Goal: Transaction & Acquisition: Obtain resource

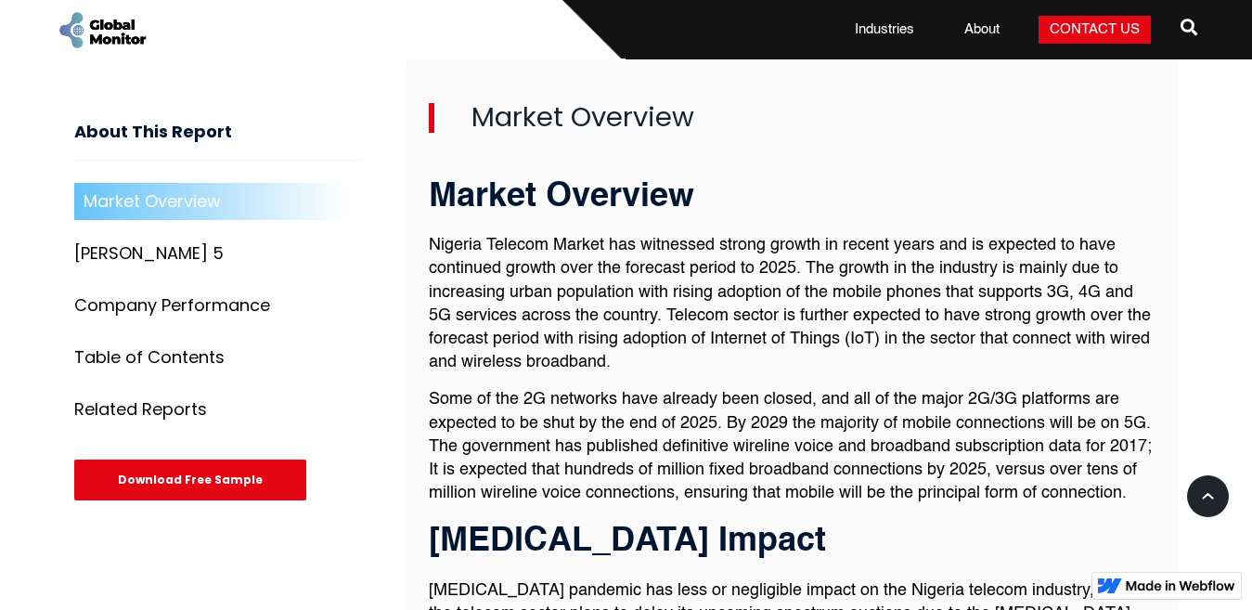
scroll to position [621, 0]
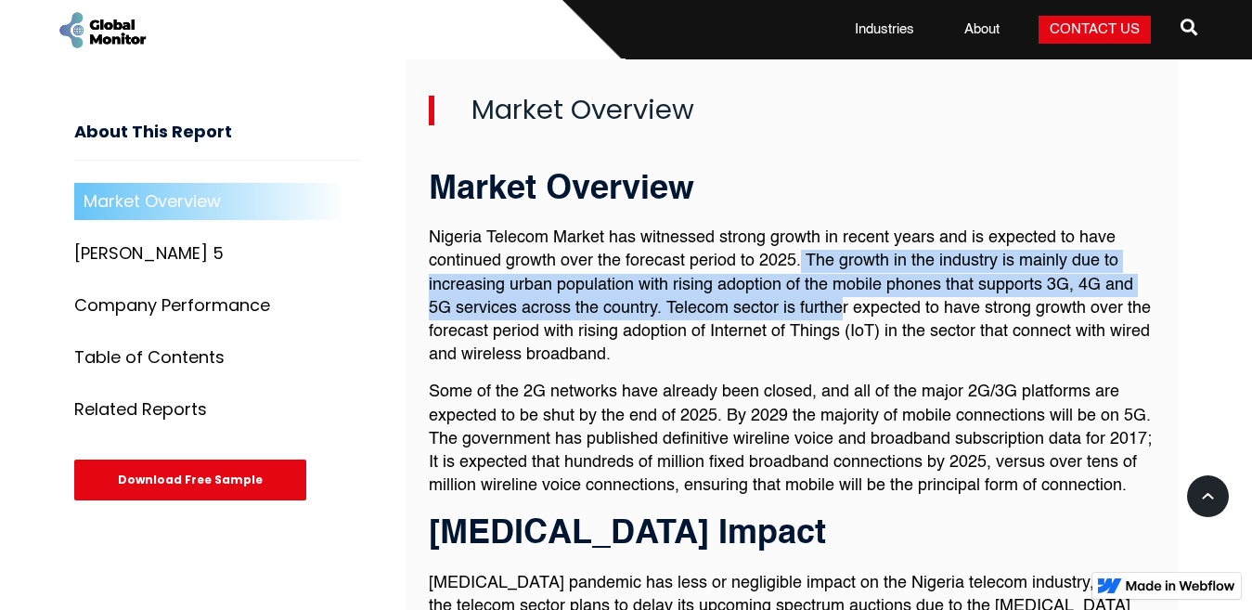
drag, startPoint x: 801, startPoint y: 254, endPoint x: 844, endPoint y: 306, distance: 67.3
click at [844, 306] on p "Nigeria Telecom Market has witnessed strong growth in recent years and is expec…" at bounding box center [792, 297] width 727 height 140
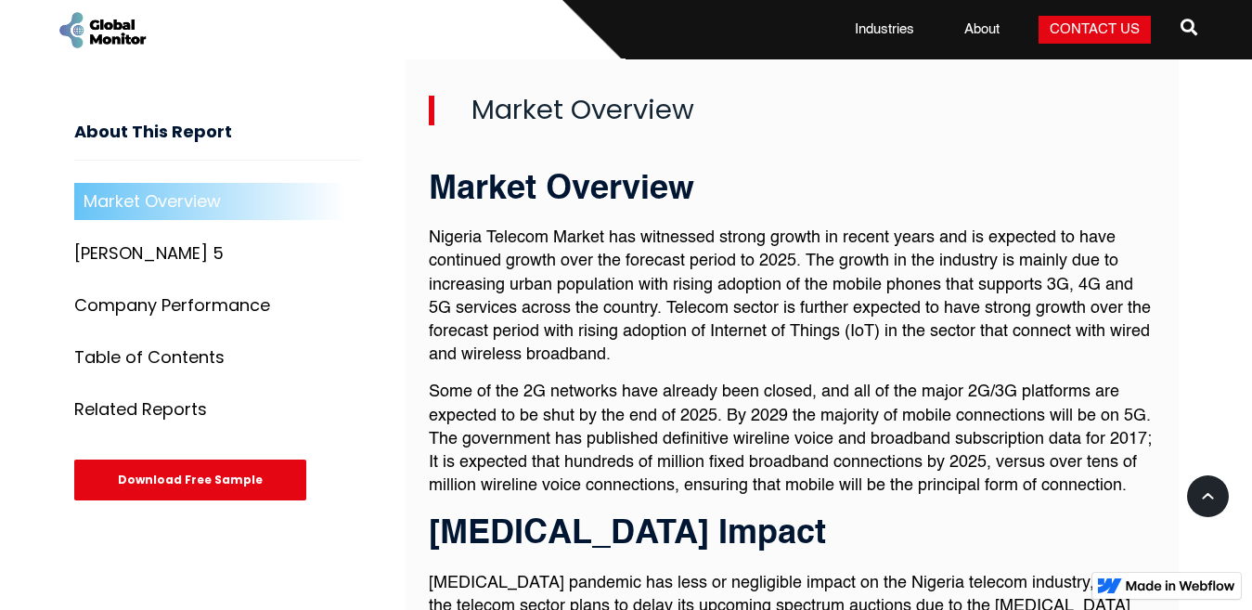
click at [891, 395] on p "Some of the 2G networks have already been closed, and all of the major 2G/3G pl…" at bounding box center [792, 439] width 727 height 117
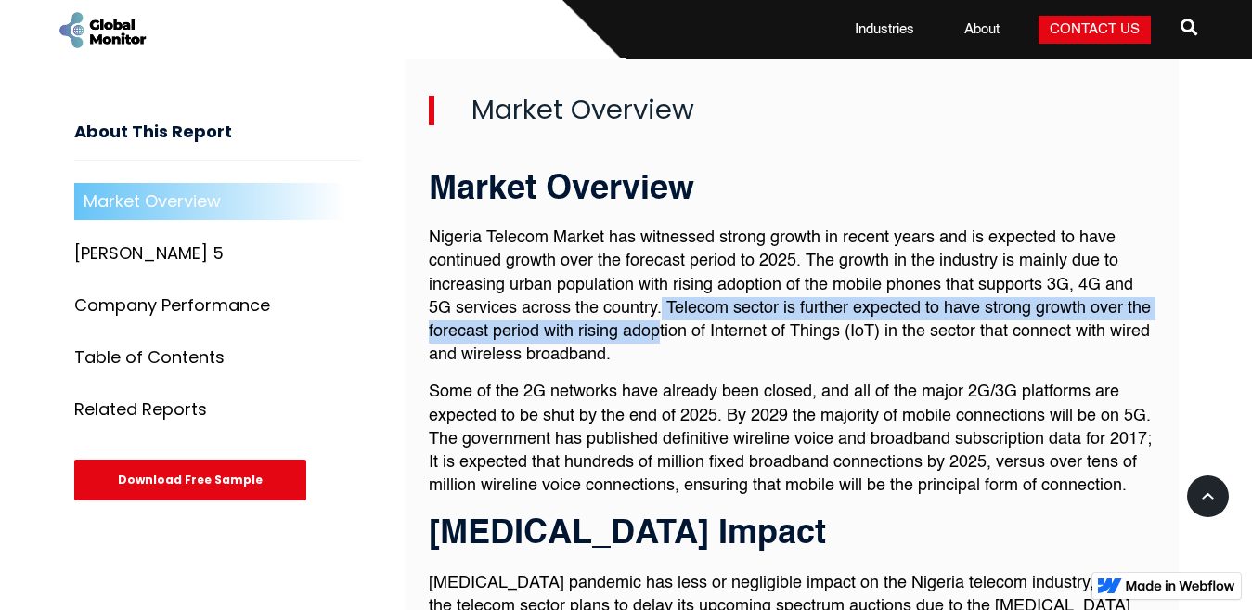
drag, startPoint x: 662, startPoint y: 310, endPoint x: 659, endPoint y: 321, distance: 11.5
click at [659, 321] on p "Nigeria Telecom Market has witnessed strong growth in recent years and is expec…" at bounding box center [792, 297] width 727 height 140
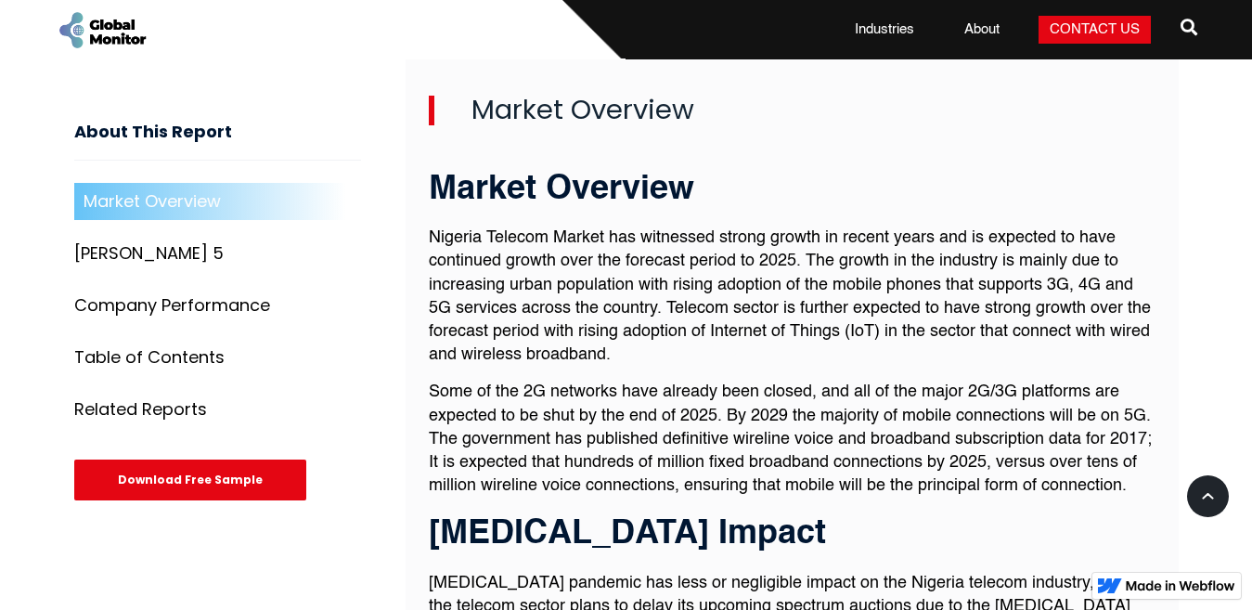
click at [980, 353] on p "Nigeria Telecom Market has witnessed strong growth in recent years and is expec…" at bounding box center [792, 297] width 727 height 140
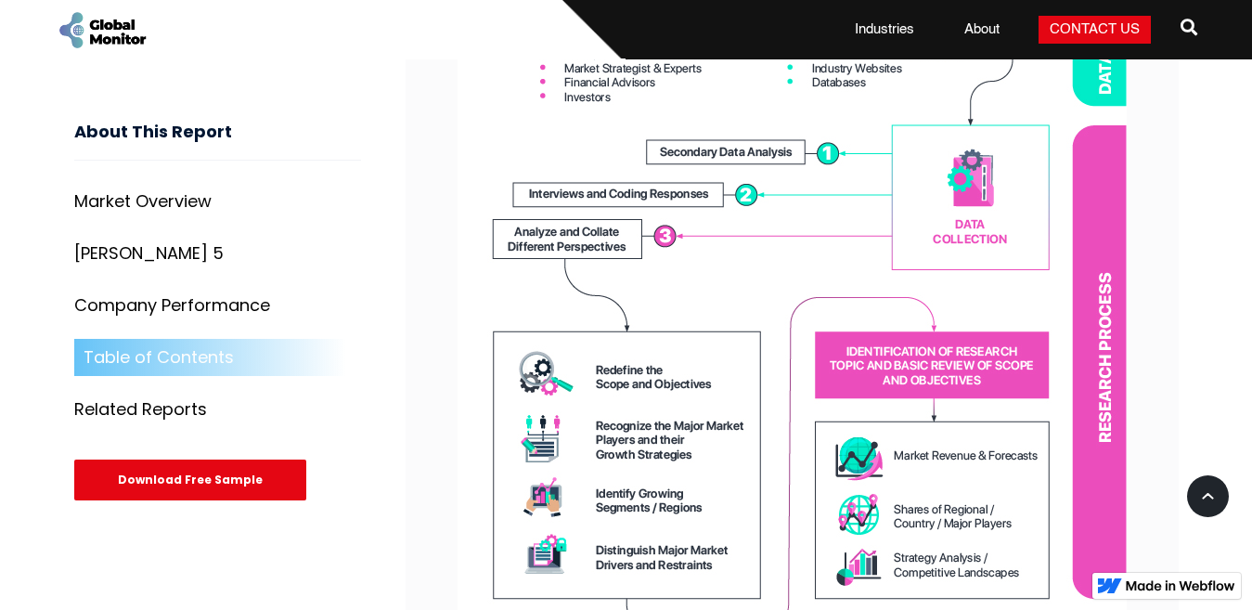
scroll to position [6099, 0]
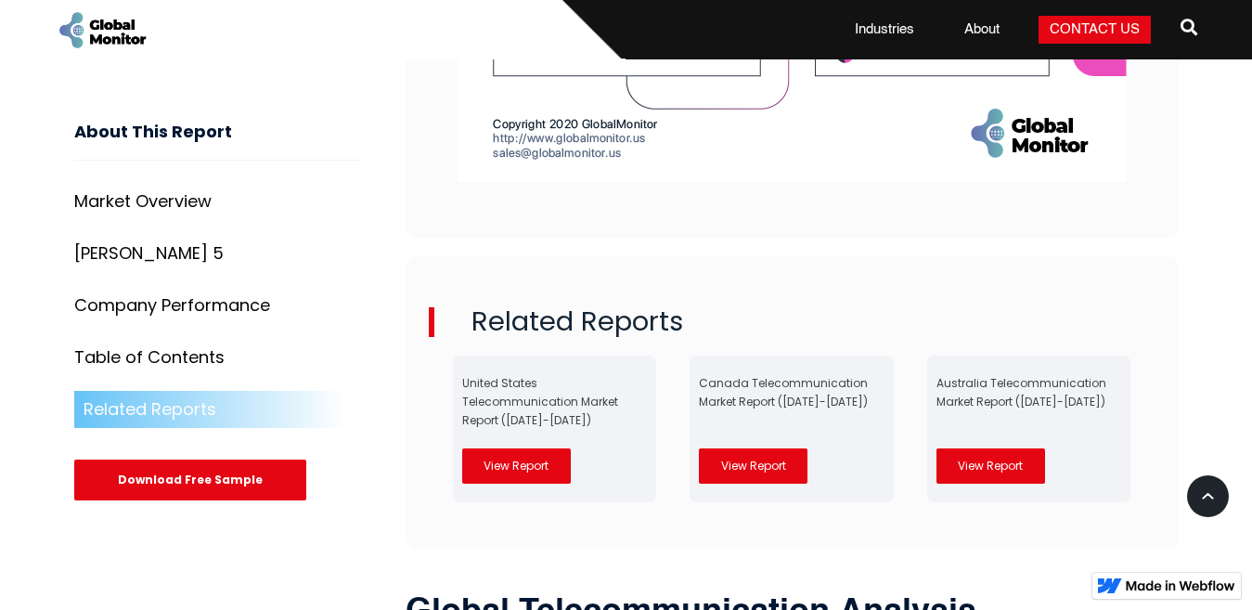
click at [172, 480] on div "Download Free Sample" at bounding box center [190, 480] width 232 height 41
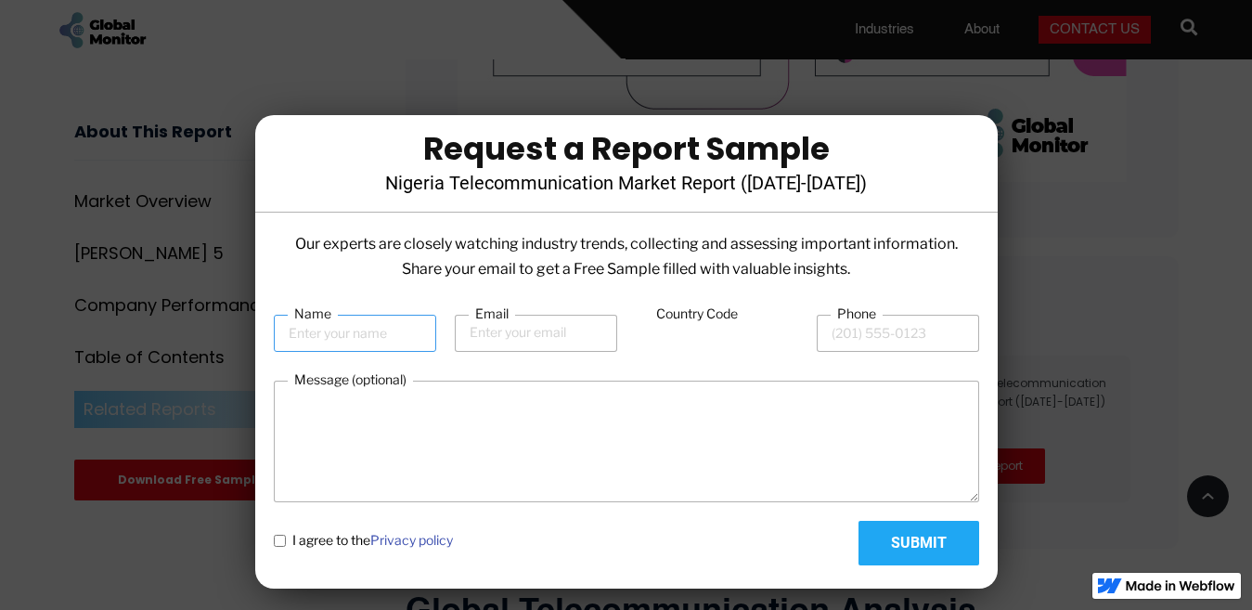
click at [355, 336] on input "Name" at bounding box center [355, 333] width 162 height 37
type input "[PERSON_NAME]"
click at [491, 335] on input "Email" at bounding box center [536, 333] width 162 height 37
type input "[EMAIL_ADDRESS][DOMAIN_NAME]"
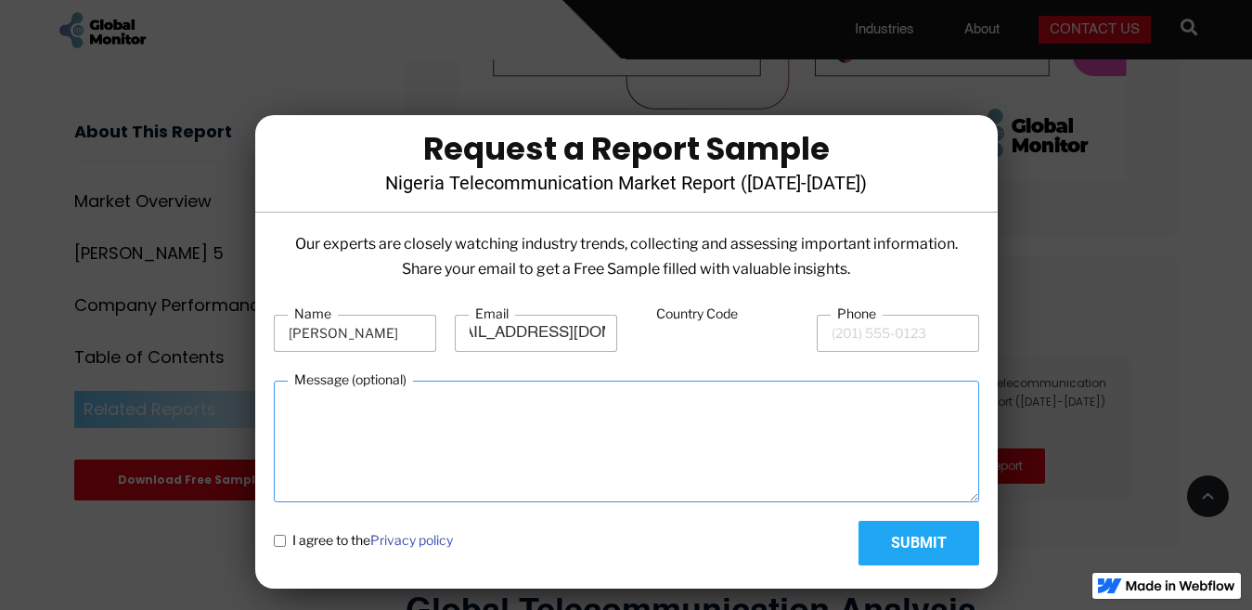
scroll to position [0, 0]
click at [455, 443] on textarea "Message (optional)" at bounding box center [627, 442] width 706 height 122
type textarea "Hi, Please, I would like to have a free sample of the report Reg"
click at [274, 535] on policy "I agree to the Privacy policy" at bounding box center [280, 541] width 12 height 12
checkbox policy "true"
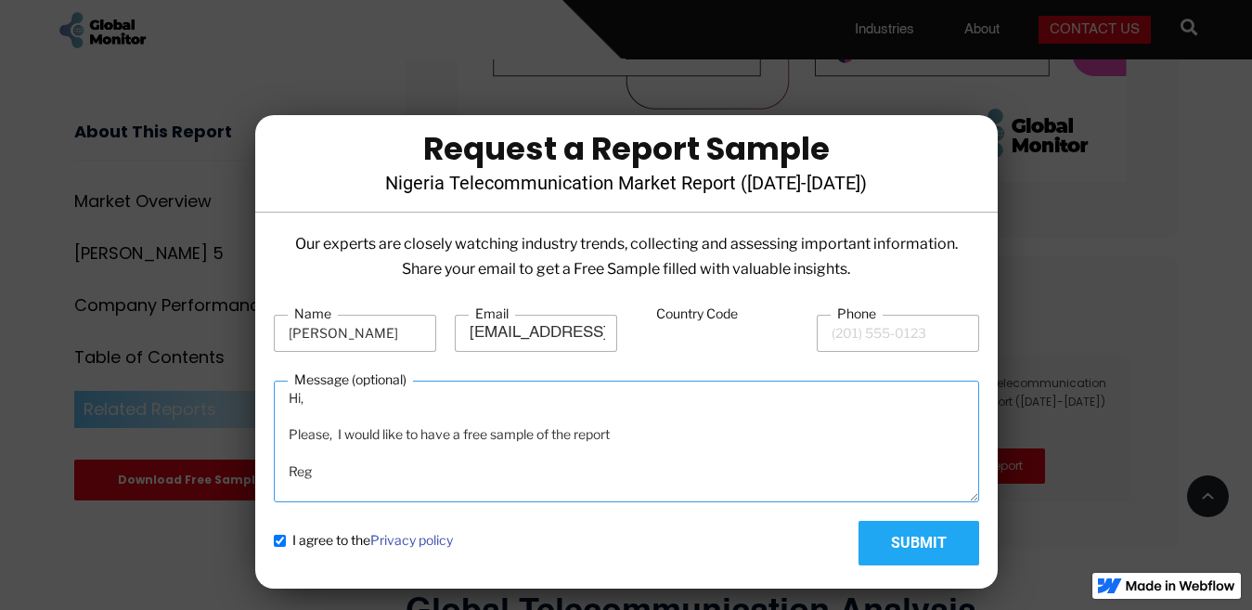
click at [330, 475] on textarea "Hi, Please, I would like to have a free sample of the report Reg" at bounding box center [627, 442] width 706 height 122
type textarea "Hi, Please, I would like to have a free sample of the report Regards, J"
click at [280, 543] on policy "I agree to the Privacy policy" at bounding box center [280, 541] width 12 height 12
checkbox policy "false"
click at [915, 548] on input "Submit" at bounding box center [919, 543] width 121 height 45
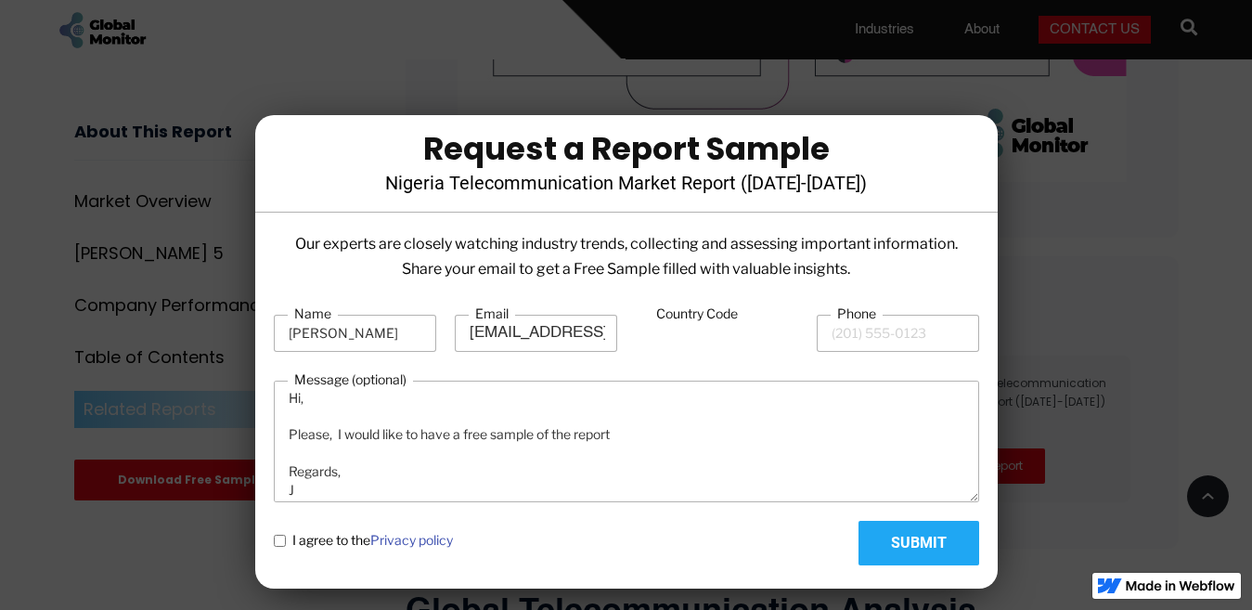
click at [682, 336] on input "Country Code" at bounding box center [717, 334] width 162 height 35
click at [828, 333] on input "Phone" at bounding box center [898, 333] width 162 height 37
click at [648, 340] on input "Country Code" at bounding box center [717, 334] width 162 height 35
click at [687, 314] on label "Country Code" at bounding box center [697, 314] width 95 height 19
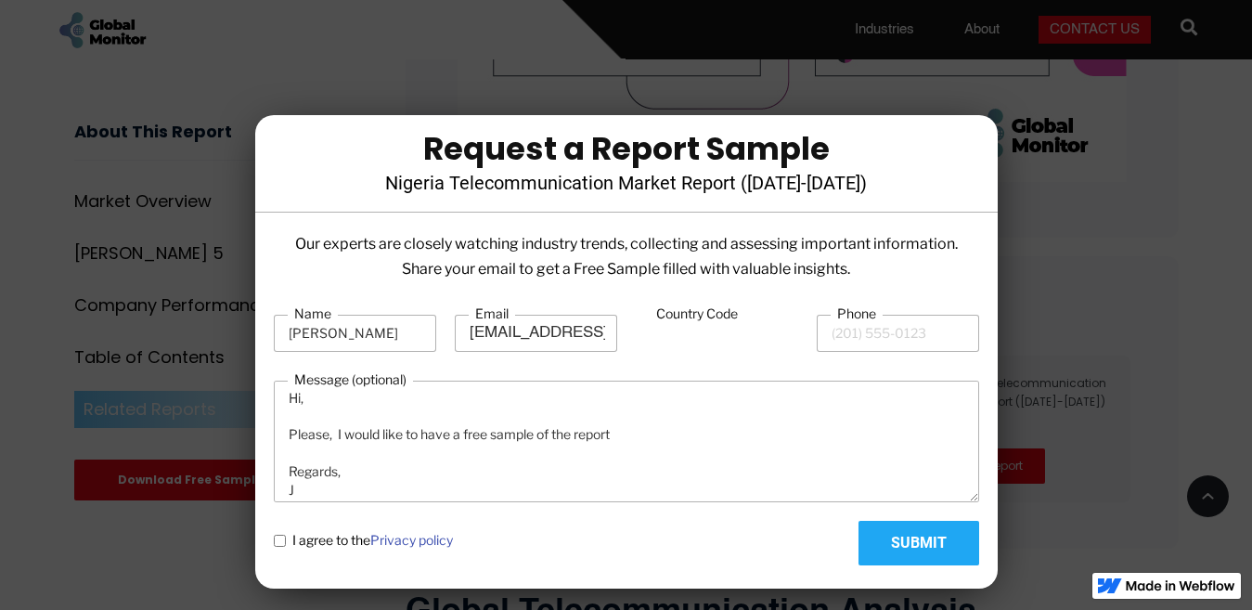
click at [687, 317] on input "Country Code" at bounding box center [717, 334] width 162 height 35
type input "26"
click at [824, 330] on input "Phone" at bounding box center [898, 333] width 162 height 37
type input "261"
click at [913, 556] on input "Submit" at bounding box center [919, 543] width 121 height 45
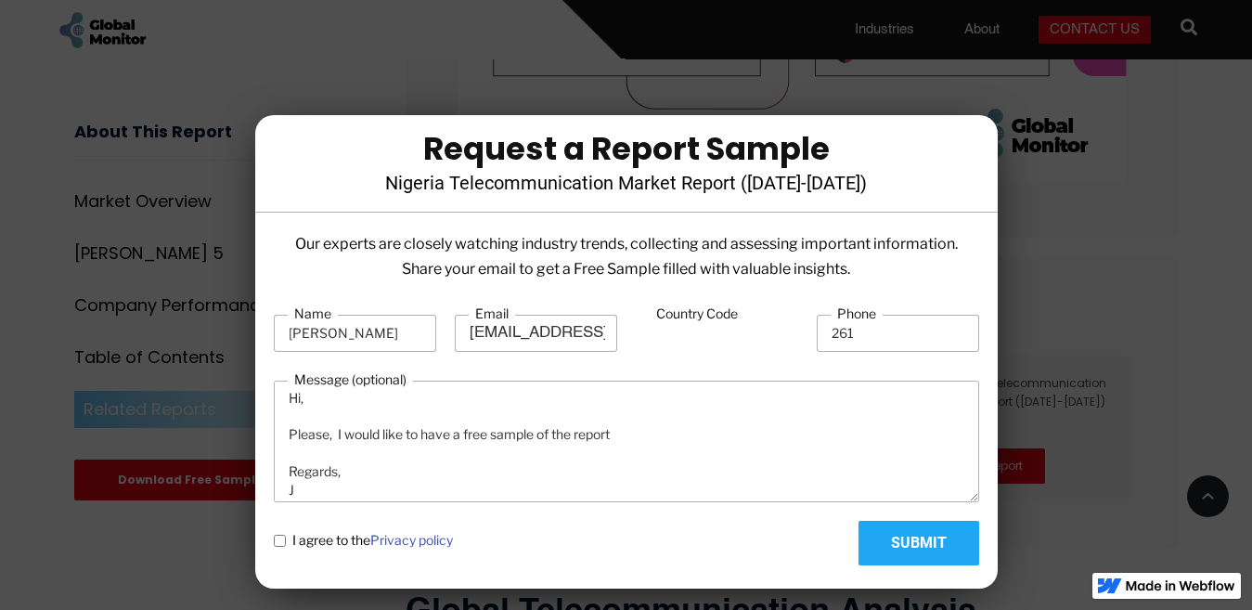
click at [281, 540] on policy "I agree to the Privacy policy" at bounding box center [280, 541] width 12 height 12
checkbox policy "true"
click at [926, 551] on input "Submit" at bounding box center [919, 543] width 121 height 45
type input "Please wait..."
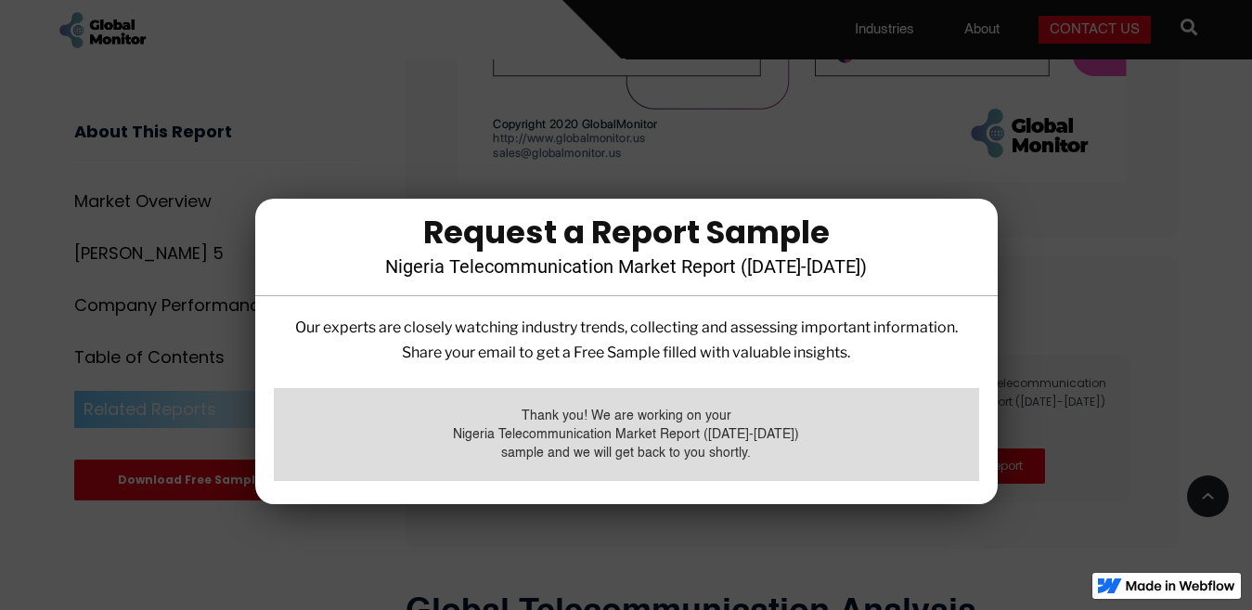
click at [1069, 338] on div at bounding box center [626, 305] width 1252 height 610
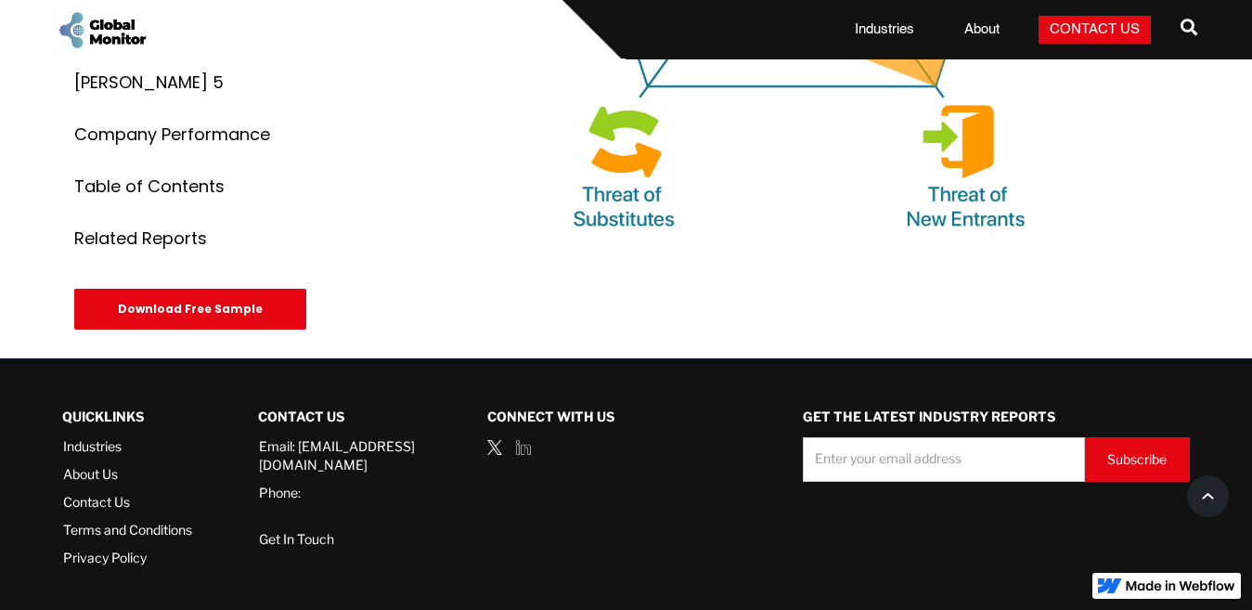
scroll to position [3321, 0]
